Goal: Information Seeking & Learning: Learn about a topic

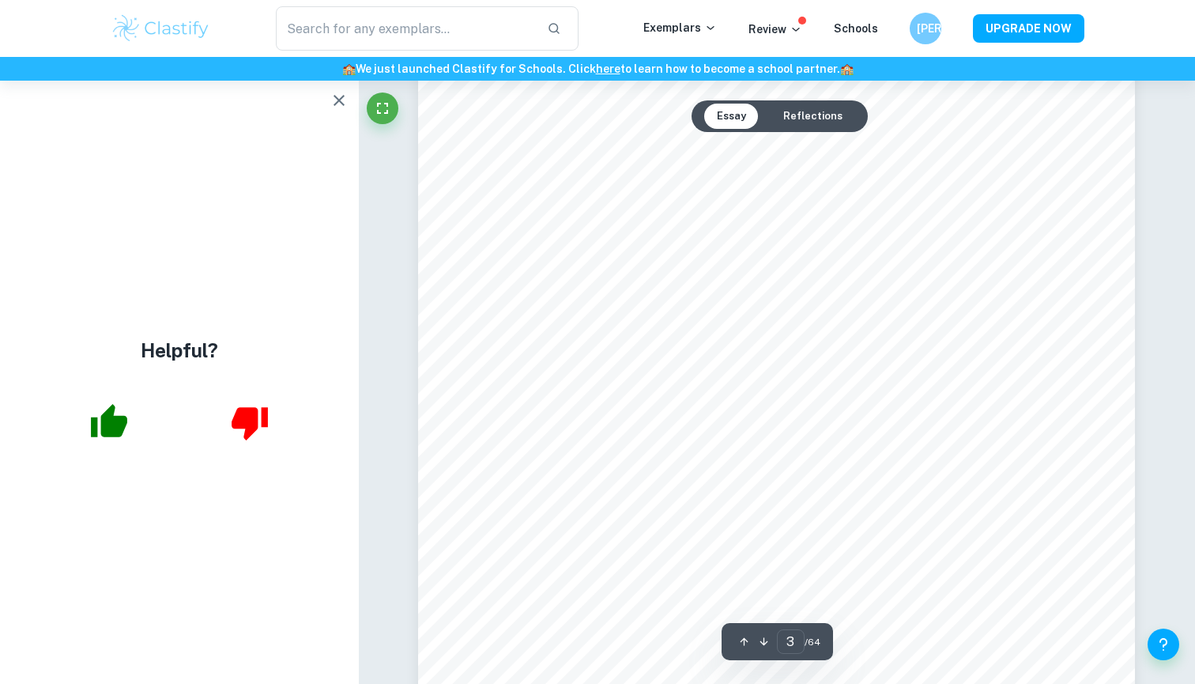
scroll to position [2332, 0]
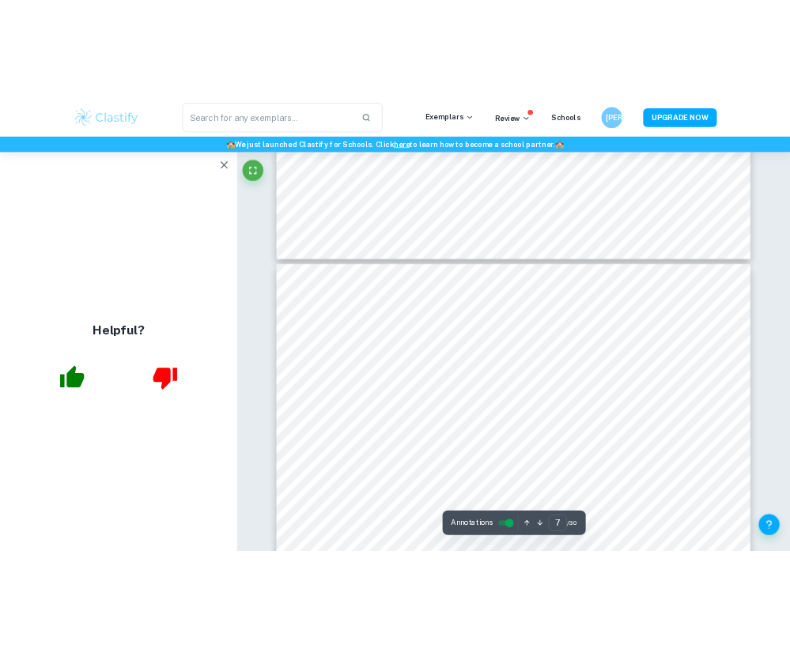
scroll to position [5691, 0]
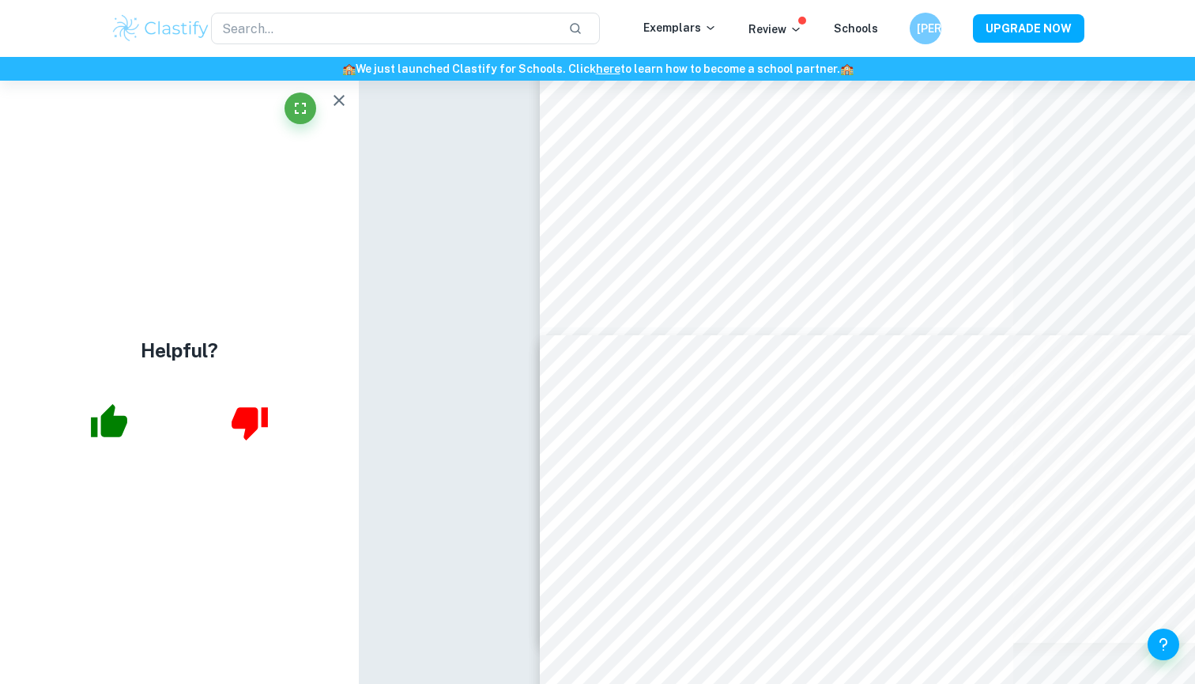
type input "9"
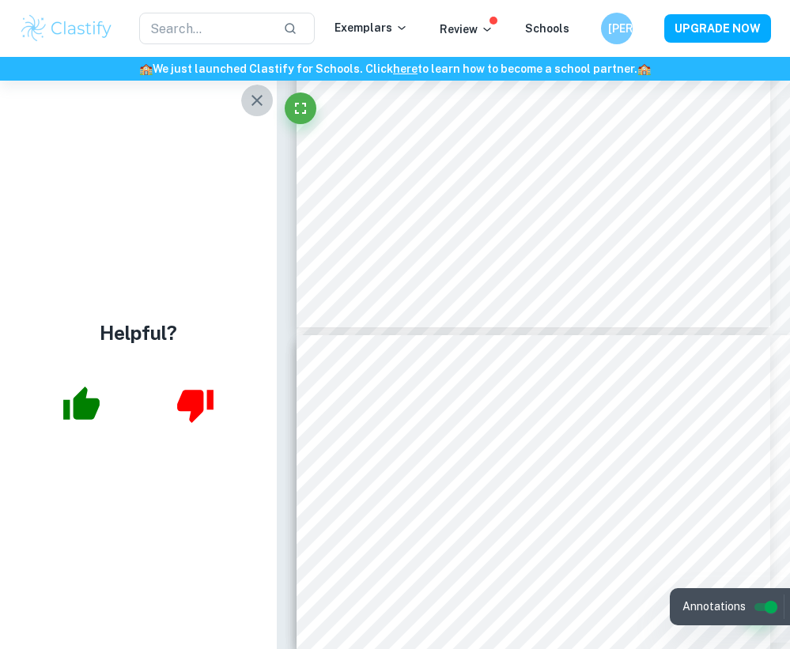
click at [265, 99] on icon "button" at bounding box center [256, 100] width 19 height 19
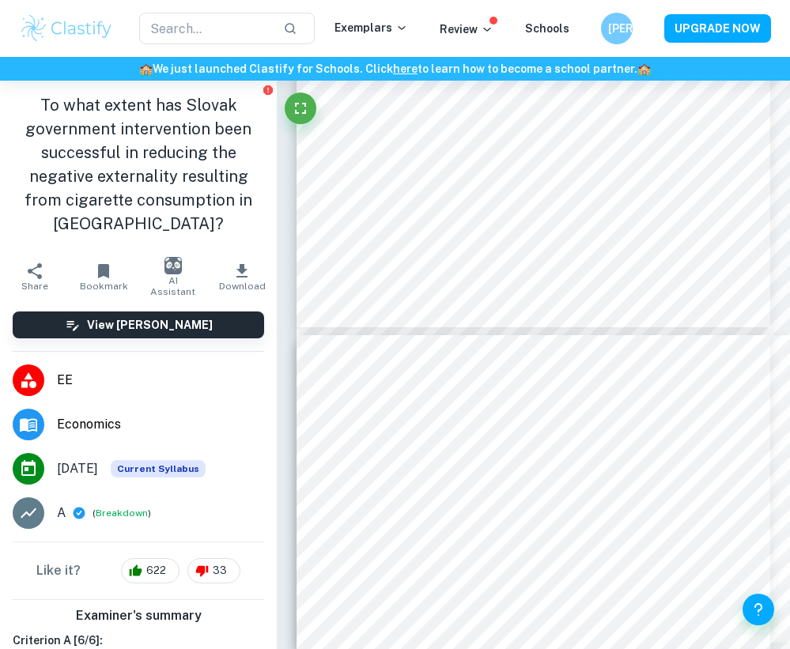
click at [265, 99] on div "To what extent has Slovak government intervention been successful in reducing t…" at bounding box center [138, 168] width 277 height 174
